Goal: Task Accomplishment & Management: Manage account settings

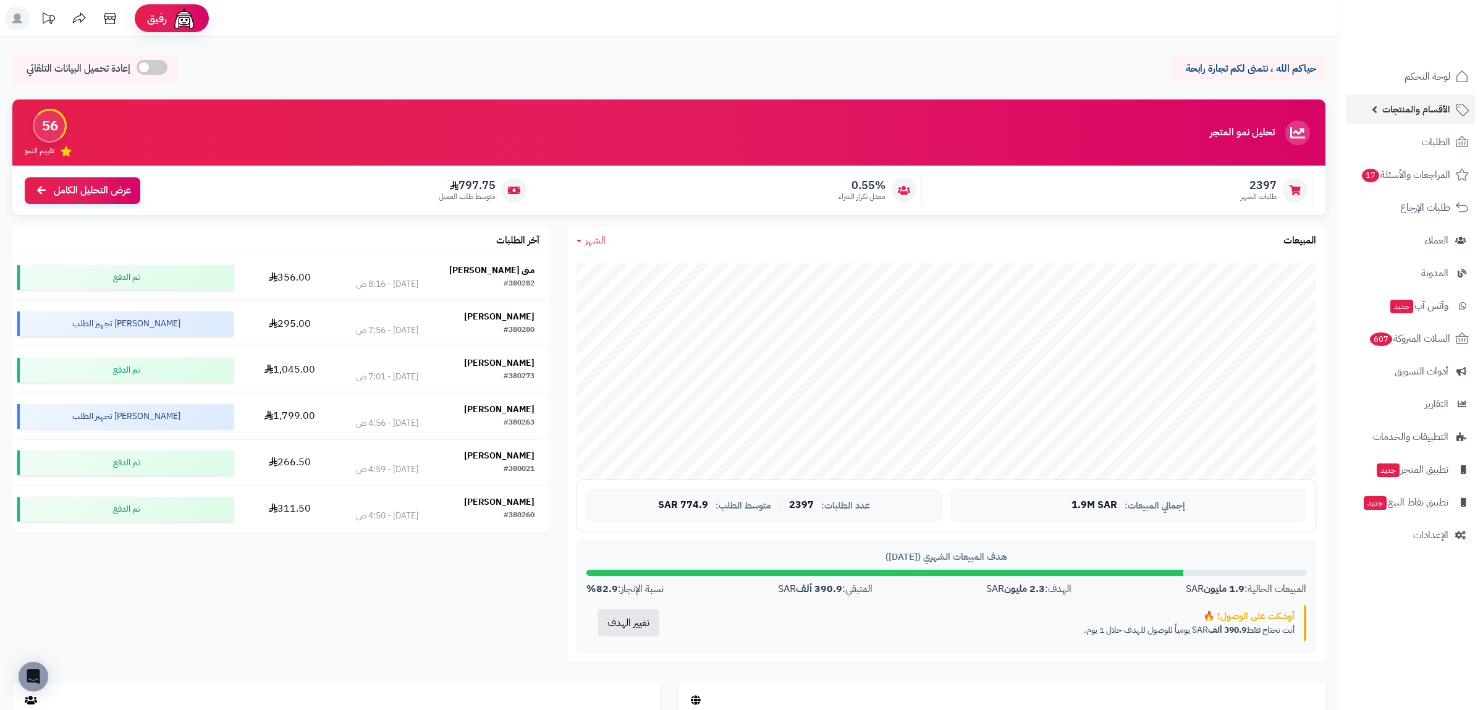
click at [1420, 115] on span "الأقسام والمنتجات" at bounding box center [1416, 109] width 68 height 17
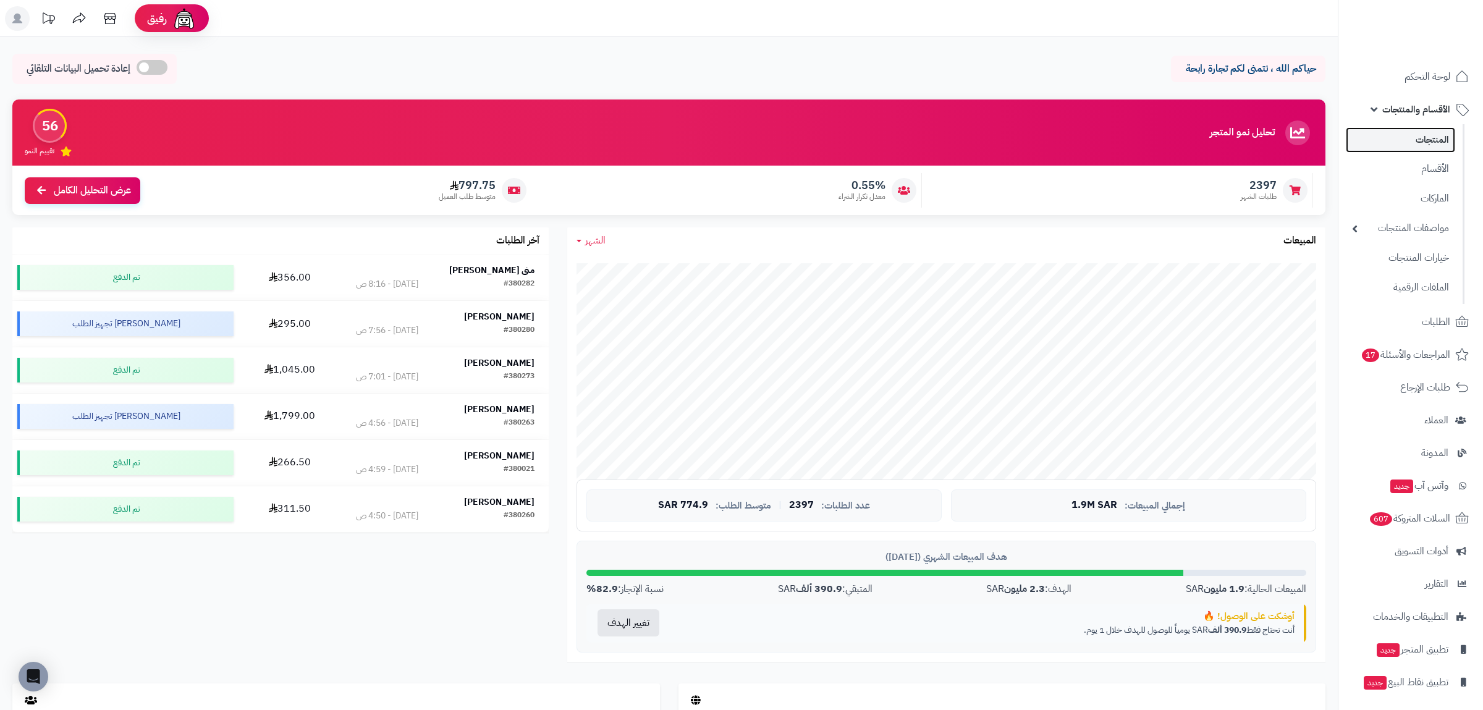
click at [1420, 138] on link "المنتجات" at bounding box center [1400, 139] width 109 height 25
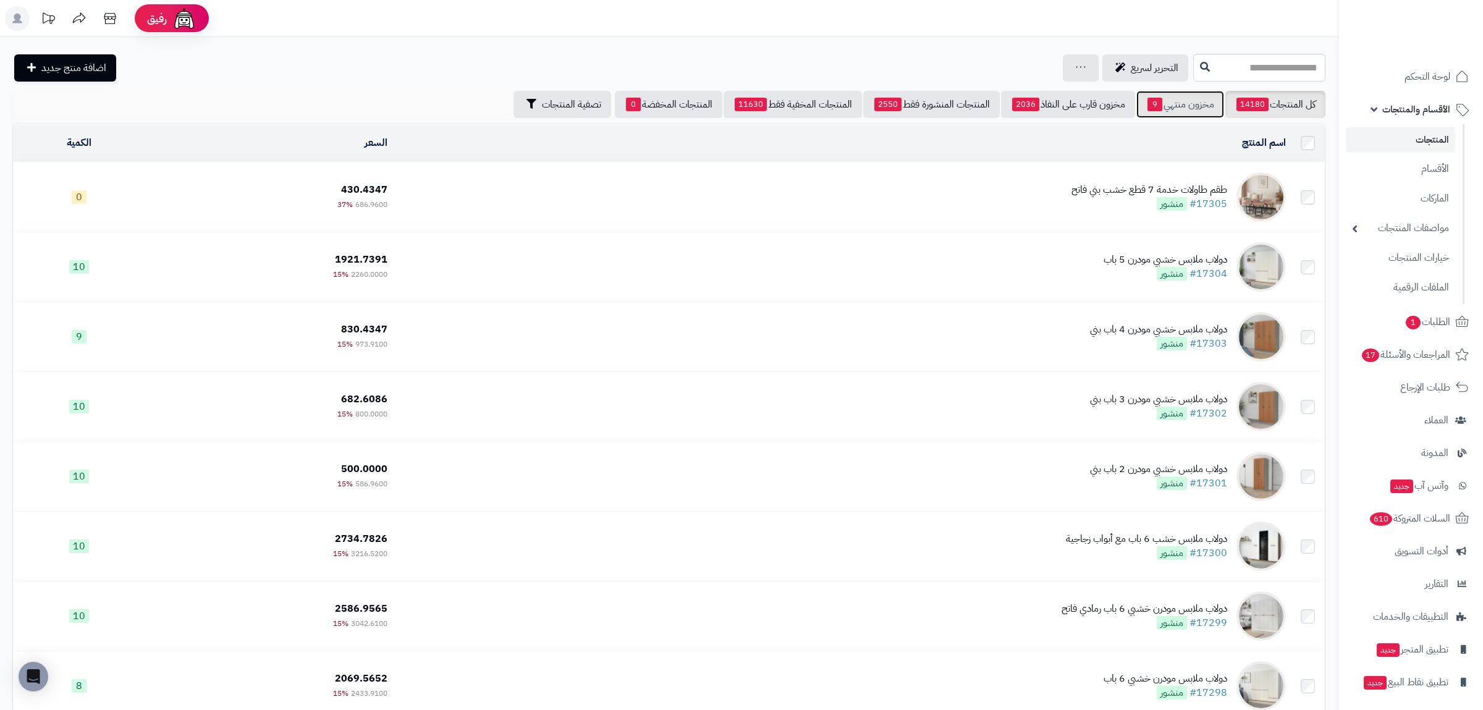
click at [1176, 101] on link "مخزون منتهي 9" at bounding box center [1180, 104] width 88 height 27
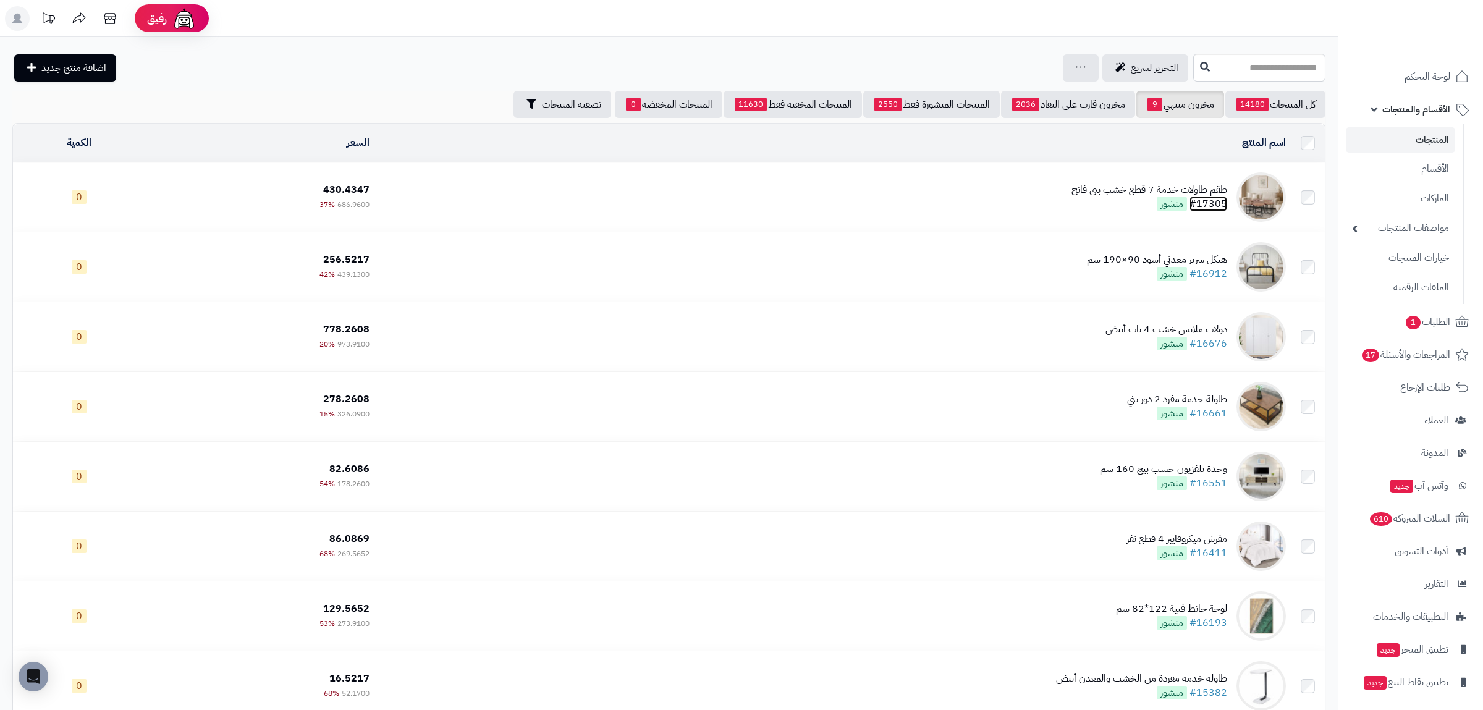
click at [1213, 208] on link "#17305" at bounding box center [1208, 203] width 38 height 15
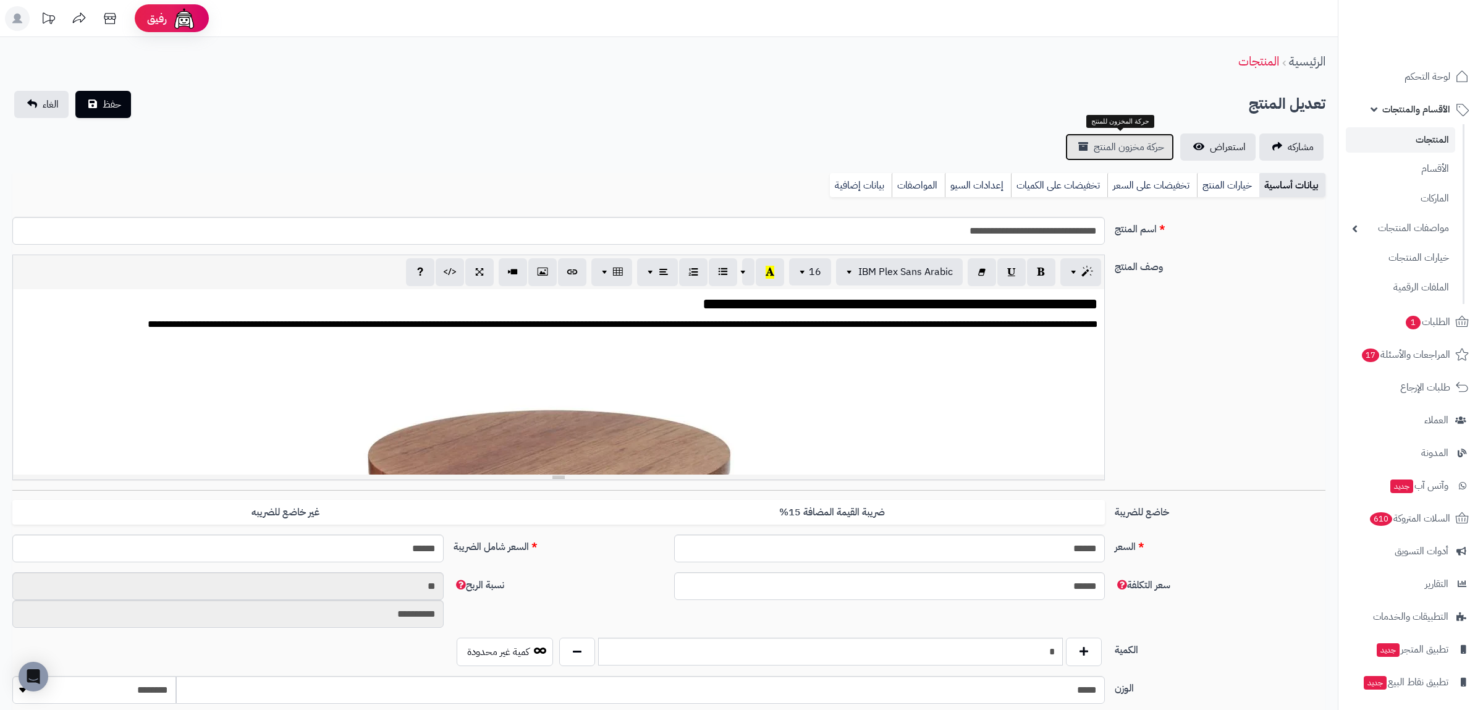
scroll to position [1641, 0]
click at [1157, 147] on span "حركة مخزون المنتج" at bounding box center [1128, 147] width 70 height 15
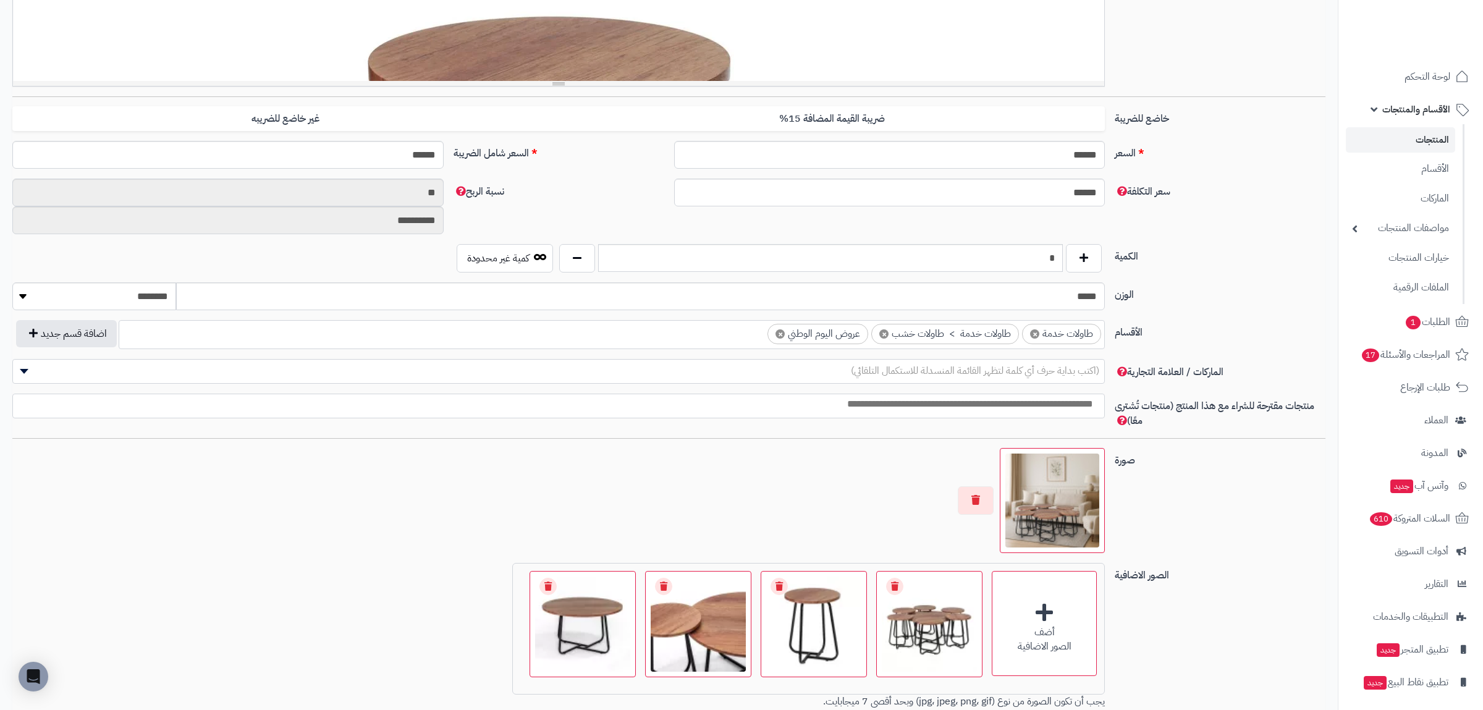
scroll to position [567, 0]
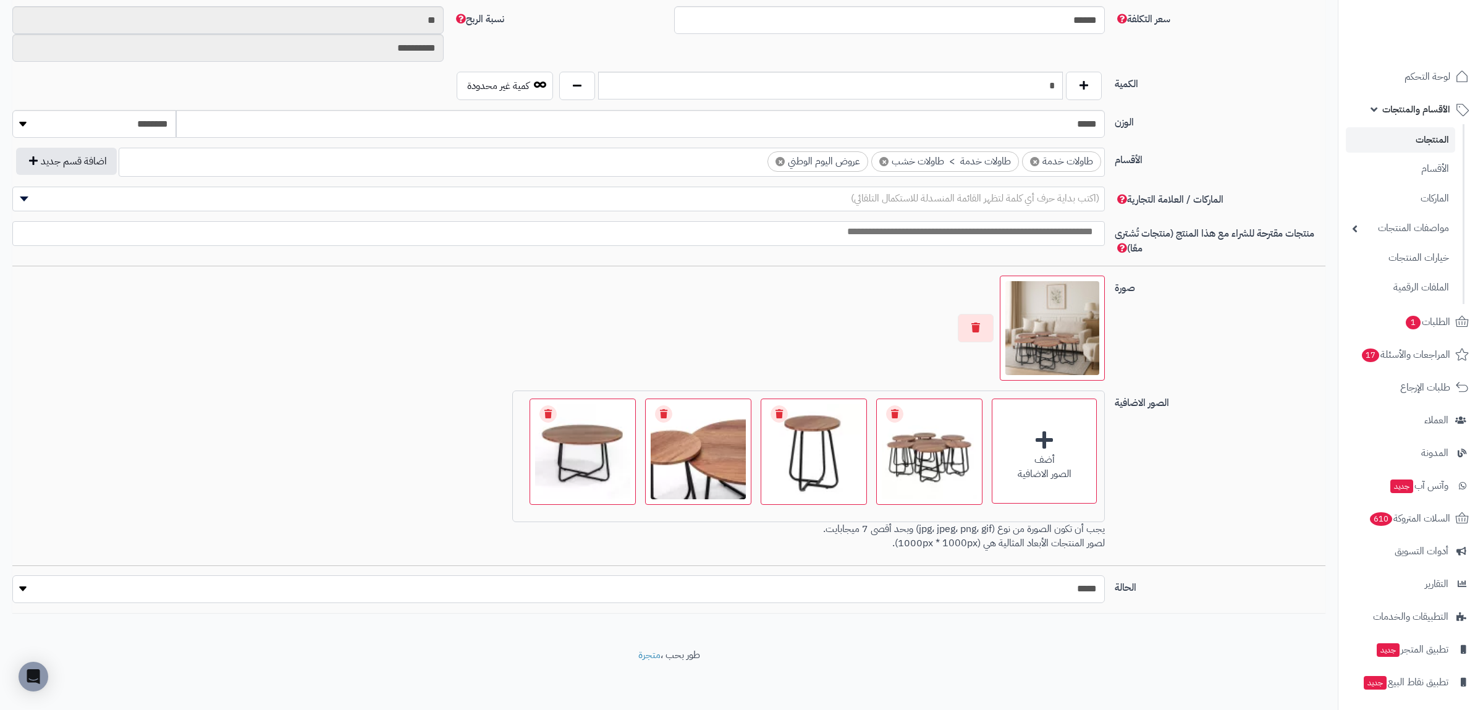
click at [12, 575] on select "***** ****" at bounding box center [558, 589] width 1092 height 28
select select "*"
click option "****" at bounding box center [0, 0] width 0 height 0
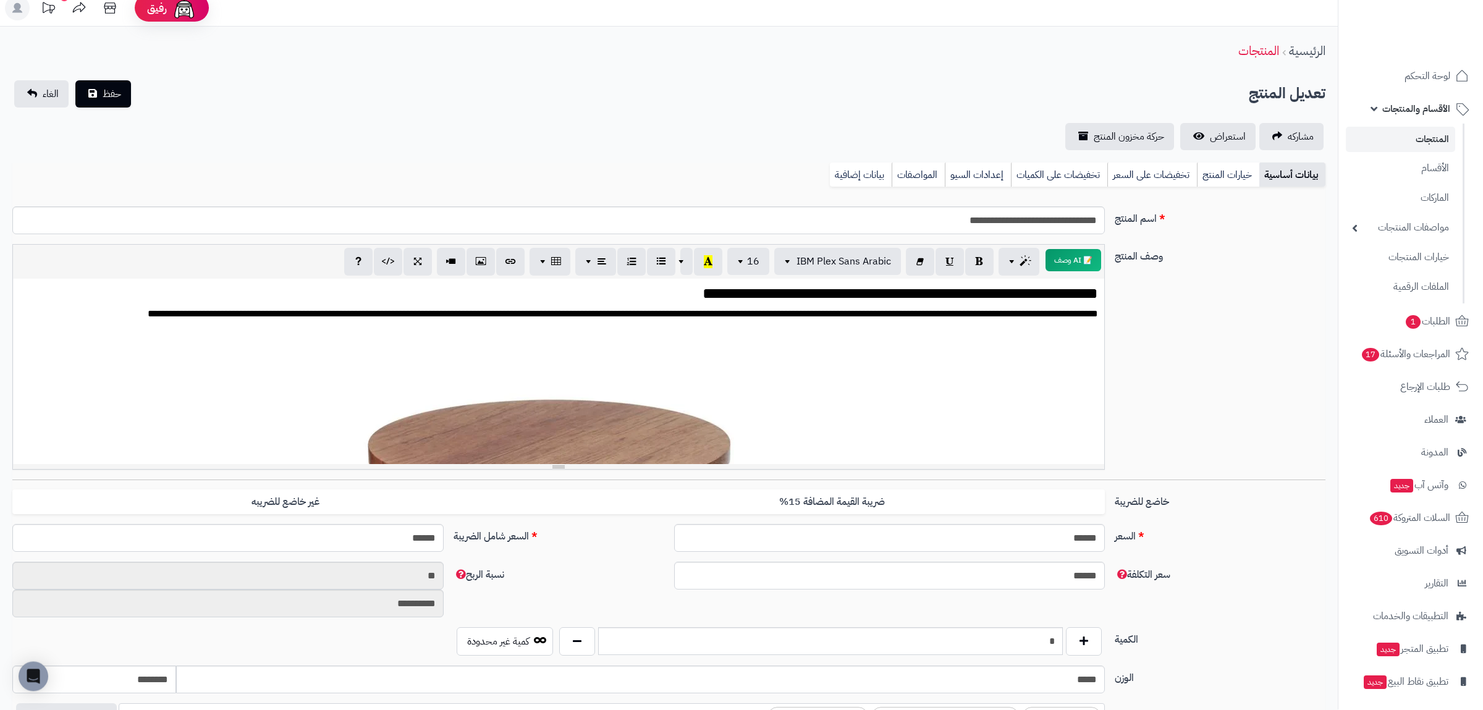
scroll to position [0, 0]
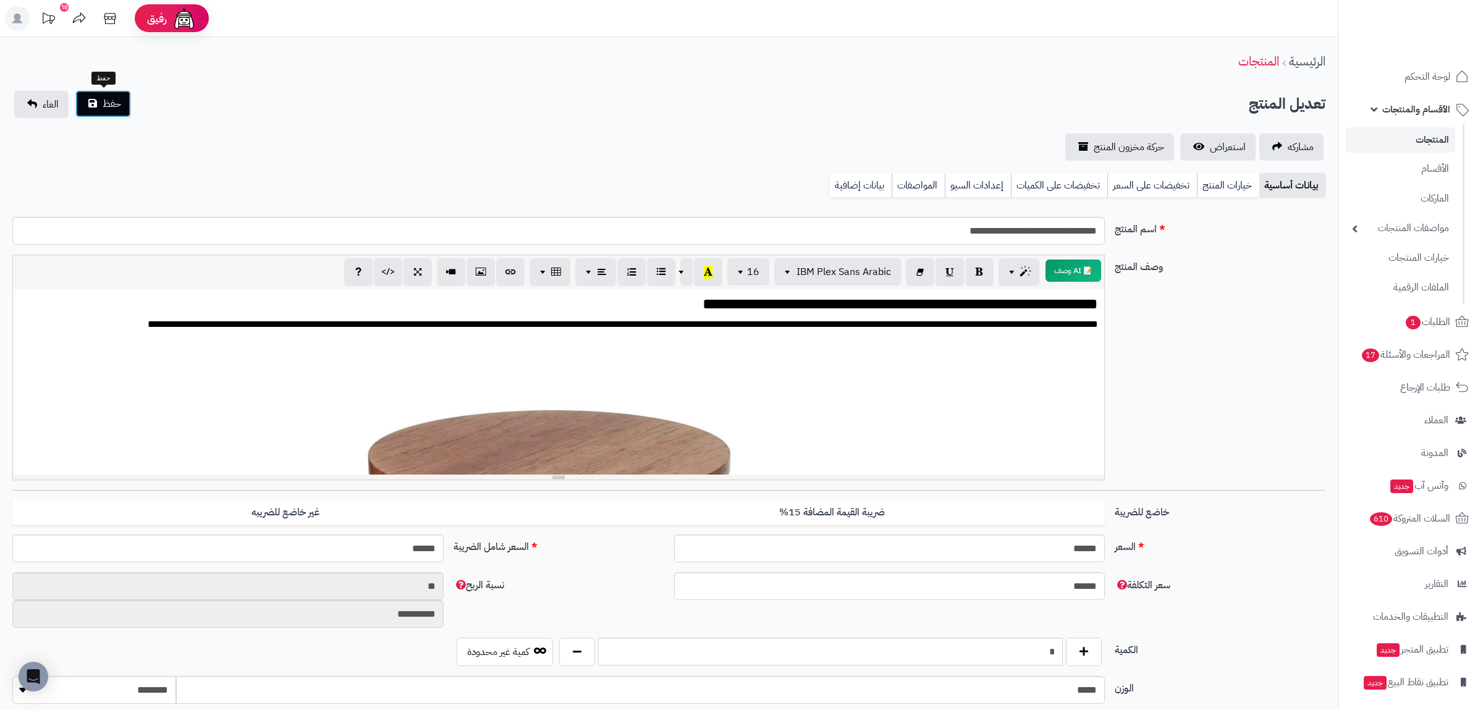
click at [105, 107] on span "حفظ" at bounding box center [112, 103] width 19 height 15
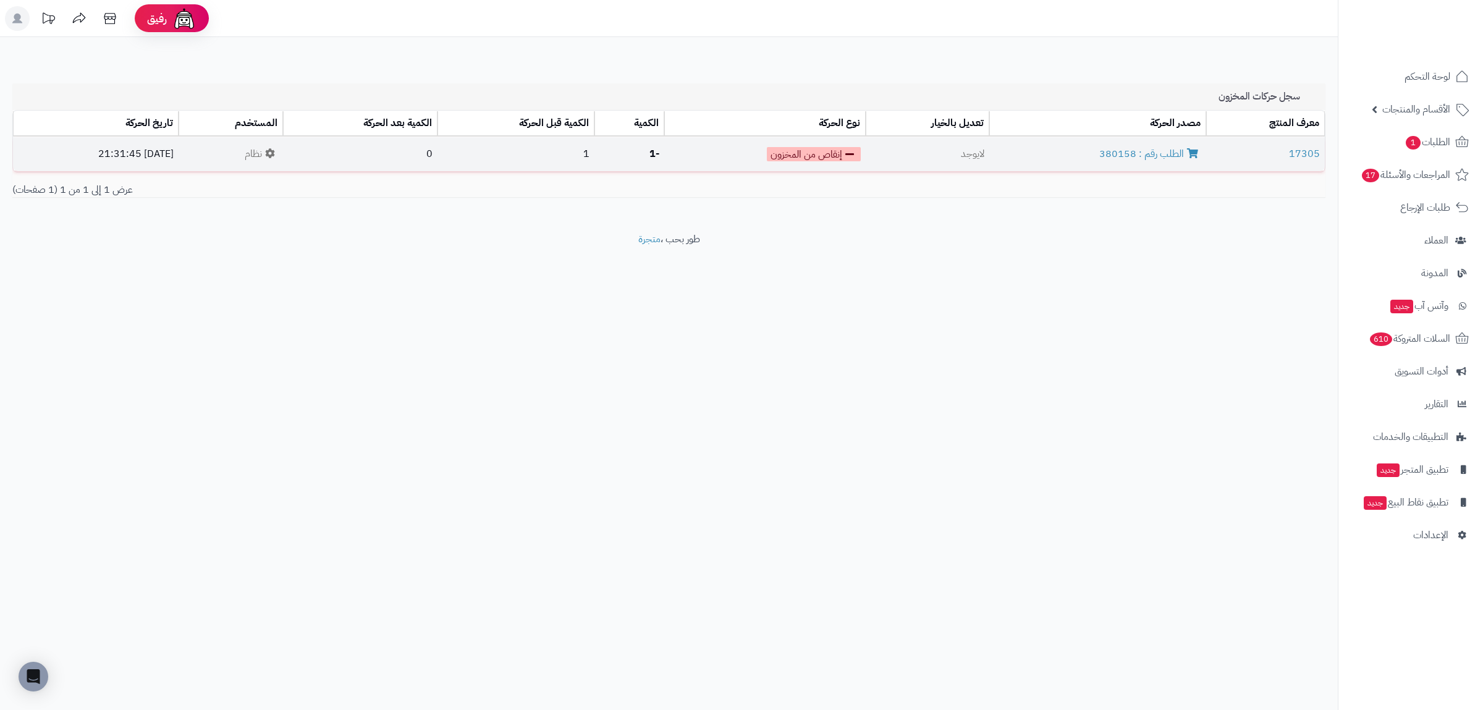
click at [1094, 150] on td "الطلب رقم : 380158" at bounding box center [1097, 154] width 217 height 35
drag, startPoint x: 1094, startPoint y: 150, endPoint x: 1103, endPoint y: 151, distance: 9.3
click at [1103, 151] on td "الطلب رقم : 380158" at bounding box center [1097, 154] width 217 height 35
copy link "380158"
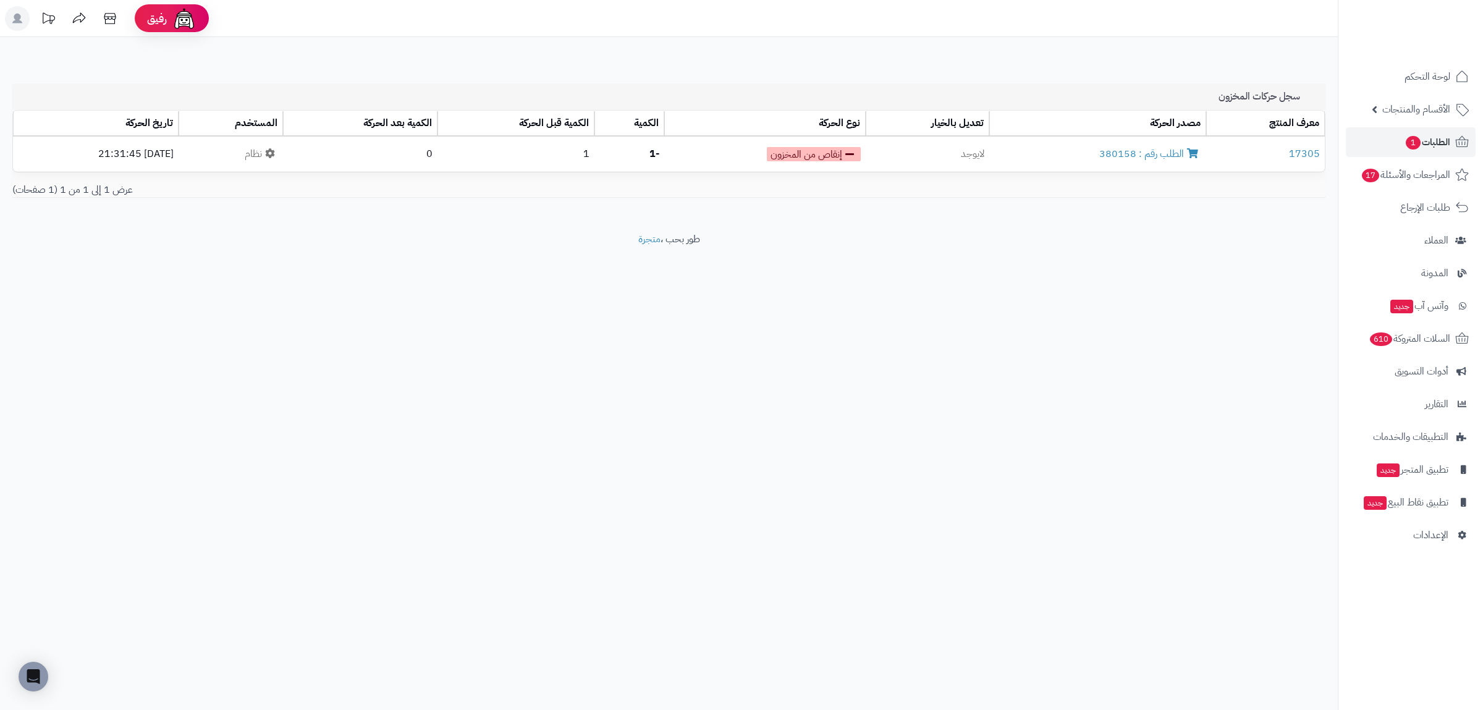
click at [1386, 127] on ul "لوحة التحكم الأقسام والمنتجات المنتجات الأقسام الماركات مواصفات المنتجات مواصفا…" at bounding box center [1410, 306] width 145 height 488
click at [1386, 135] on link "الطلبات 1" at bounding box center [1411, 142] width 130 height 30
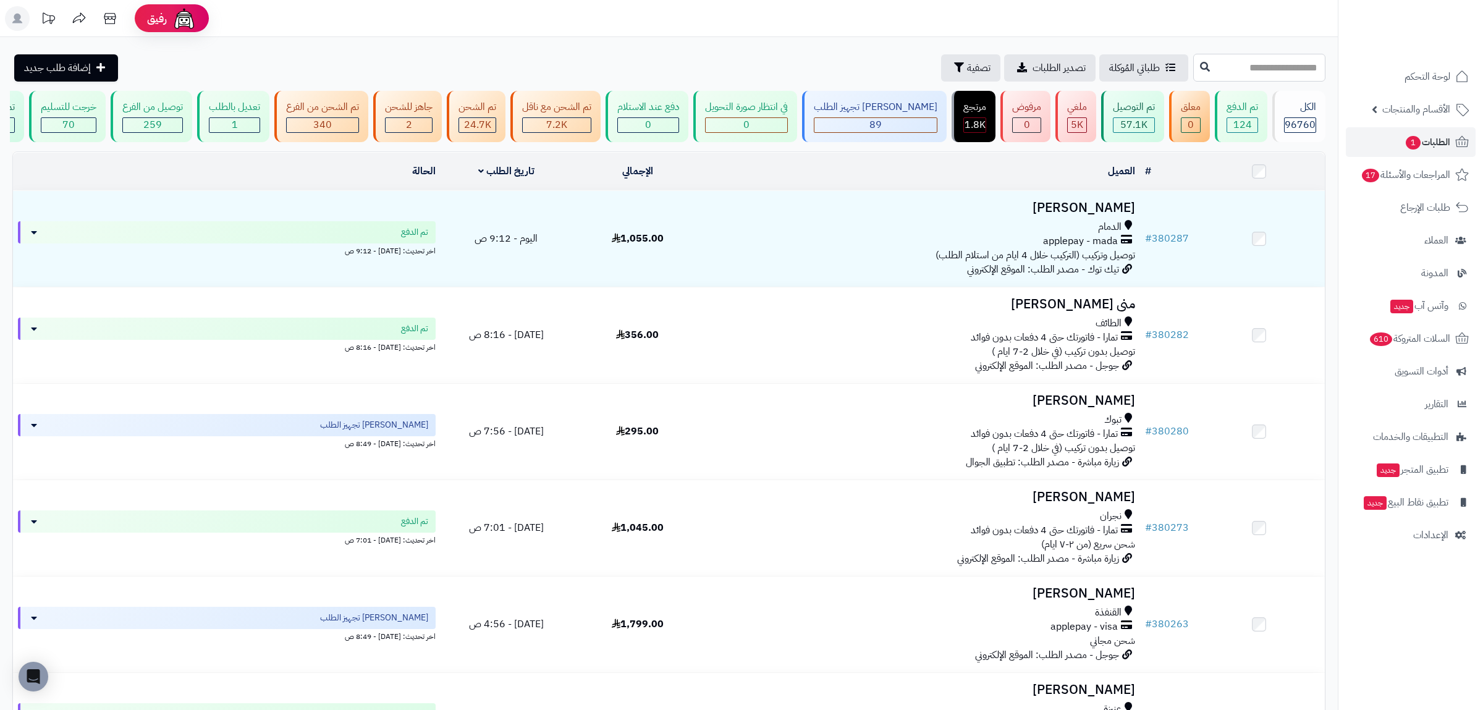
click at [1222, 65] on input "text" at bounding box center [1259, 68] width 132 height 28
paste input "******"
type input "******"
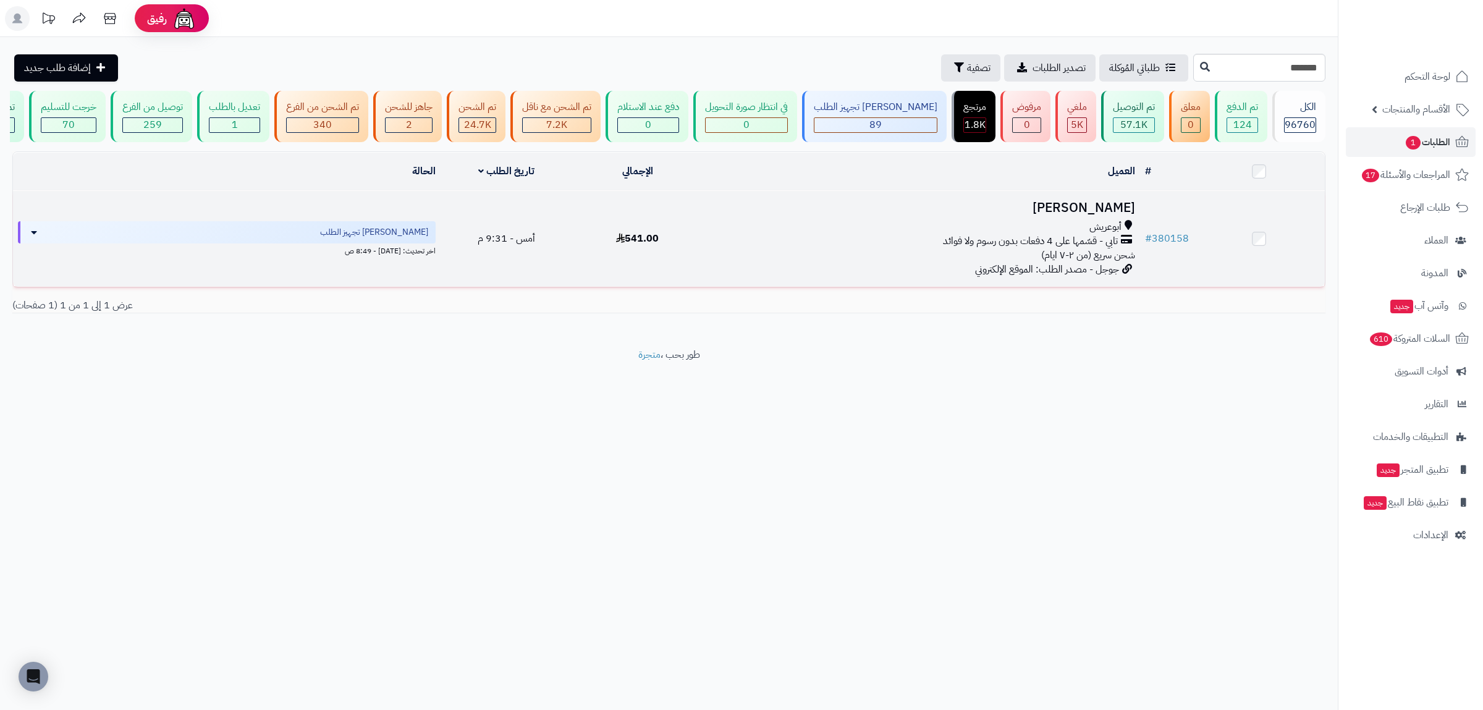
click at [794, 259] on div "أبوعريش تابي - قسّمها على 4 دفعات بدون رسوم ولا فوائد شحن سريع (من ٢-٧ ايام)" at bounding box center [921, 241] width 427 height 43
